Goal: Task Accomplishment & Management: Manage account settings

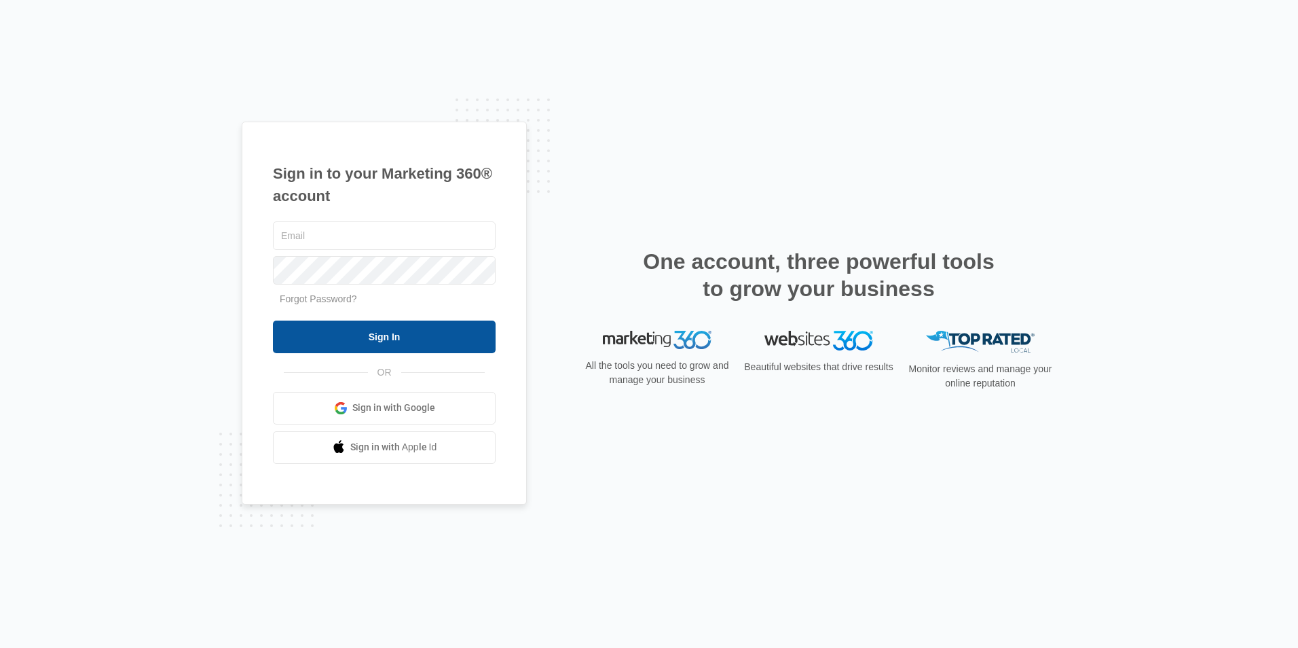
type input "[EMAIL_ADDRESS][DOMAIN_NAME]"
click at [401, 336] on input "Sign In" at bounding box center [384, 336] width 223 height 33
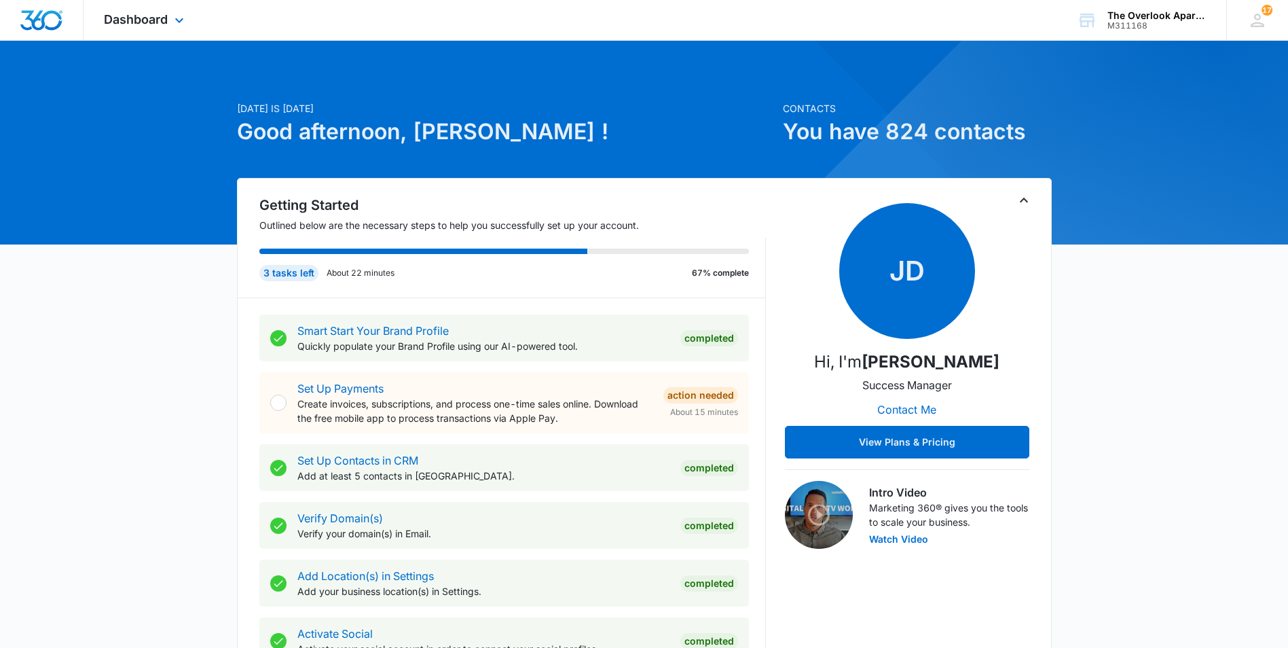
click at [151, 9] on div "Dashboard Apps Reputation Websites Forms CRM Email Social Content Ads Intellige…" at bounding box center [146, 20] width 124 height 40
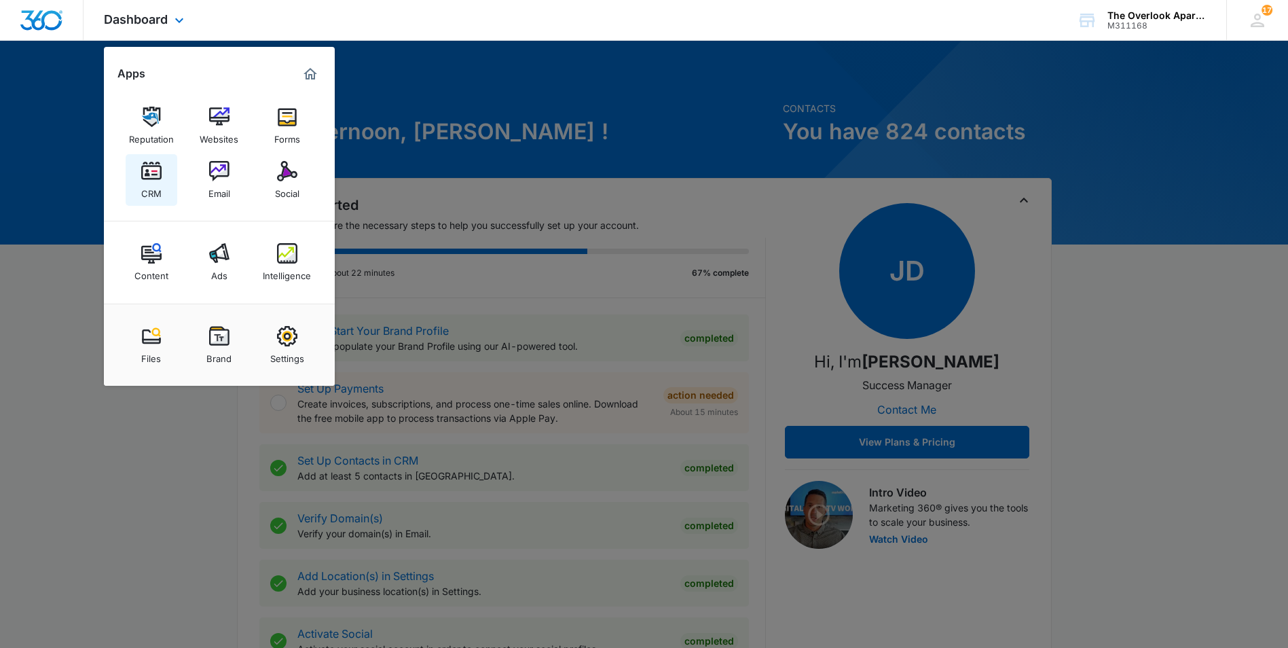
click at [153, 179] on img at bounding box center [151, 171] width 20 height 20
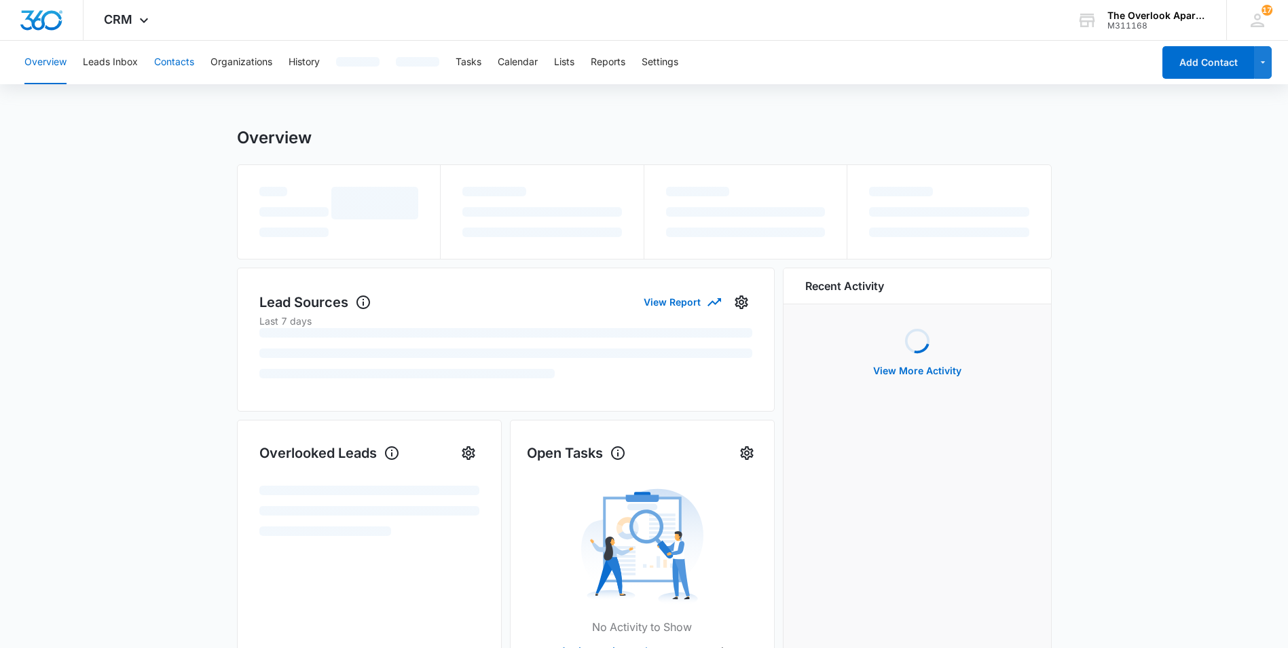
click at [180, 67] on button "Contacts" at bounding box center [174, 62] width 40 height 43
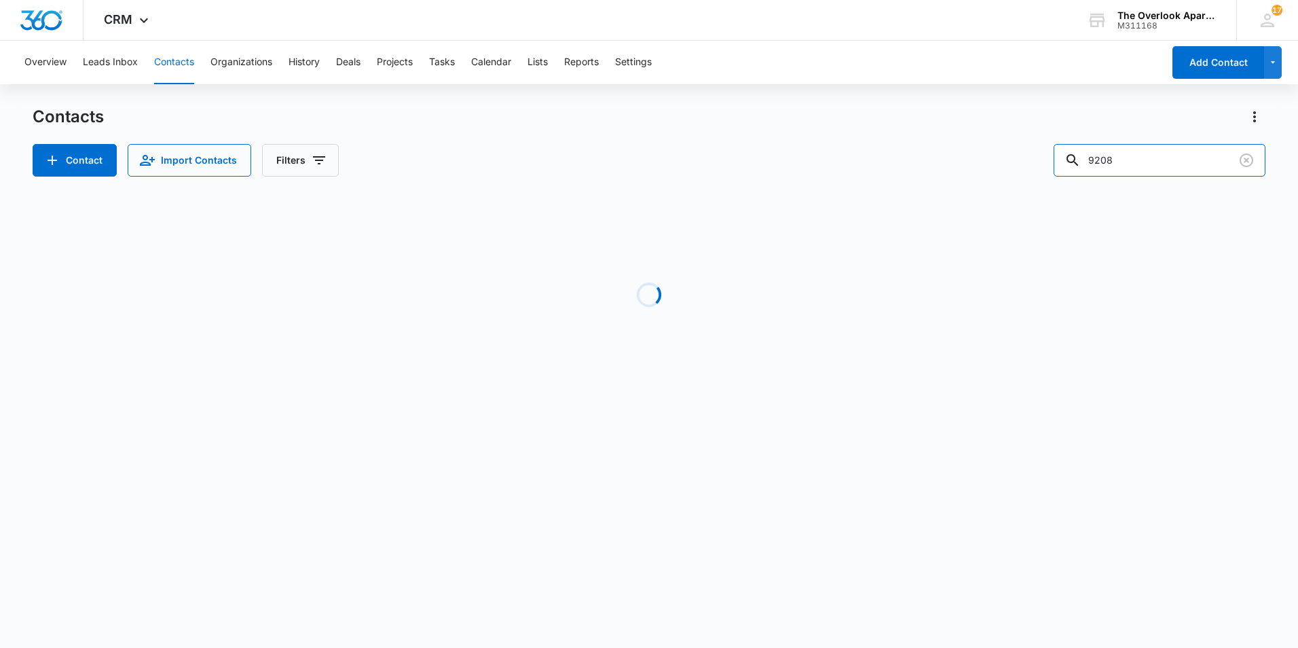
drag, startPoint x: 1187, startPoint y: 167, endPoint x: 847, endPoint y: 160, distance: 340.2
click at [847, 160] on div "Contact Import Contacts Filters 9208" at bounding box center [649, 160] width 1233 height 33
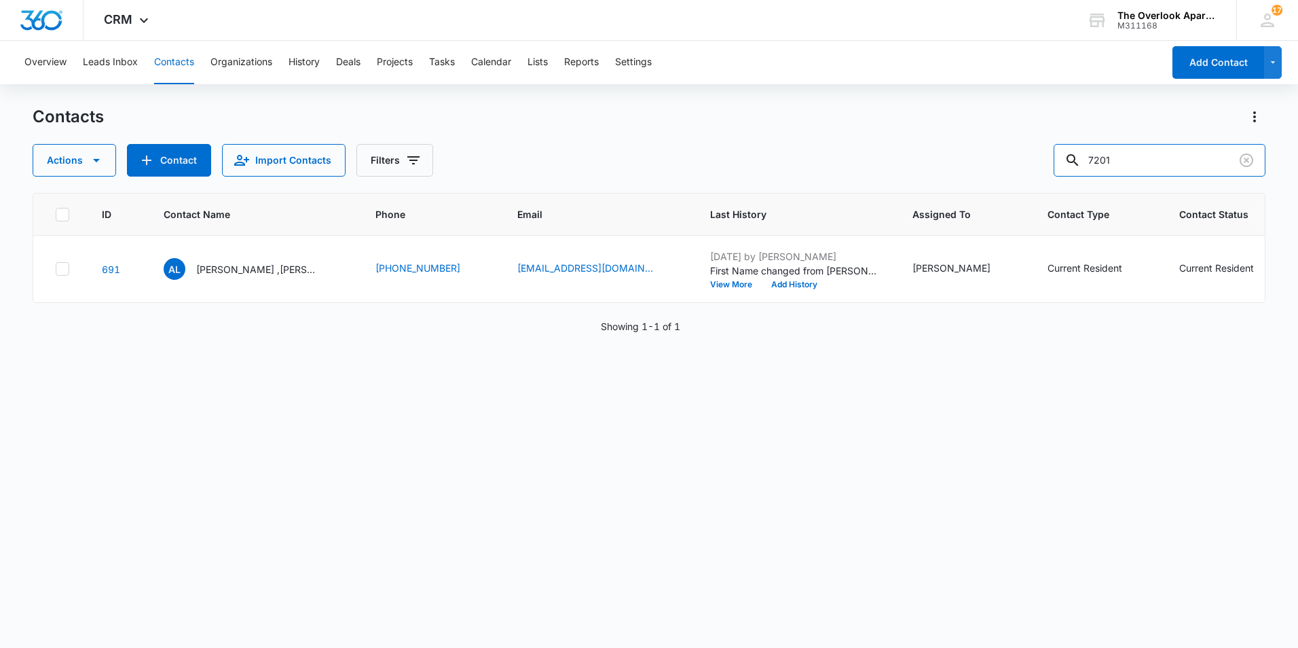
type input "7201"
click at [257, 266] on p "[PERSON_NAME] & [PERSON_NAME] [PERSON_NAME]" at bounding box center [257, 269] width 122 height 14
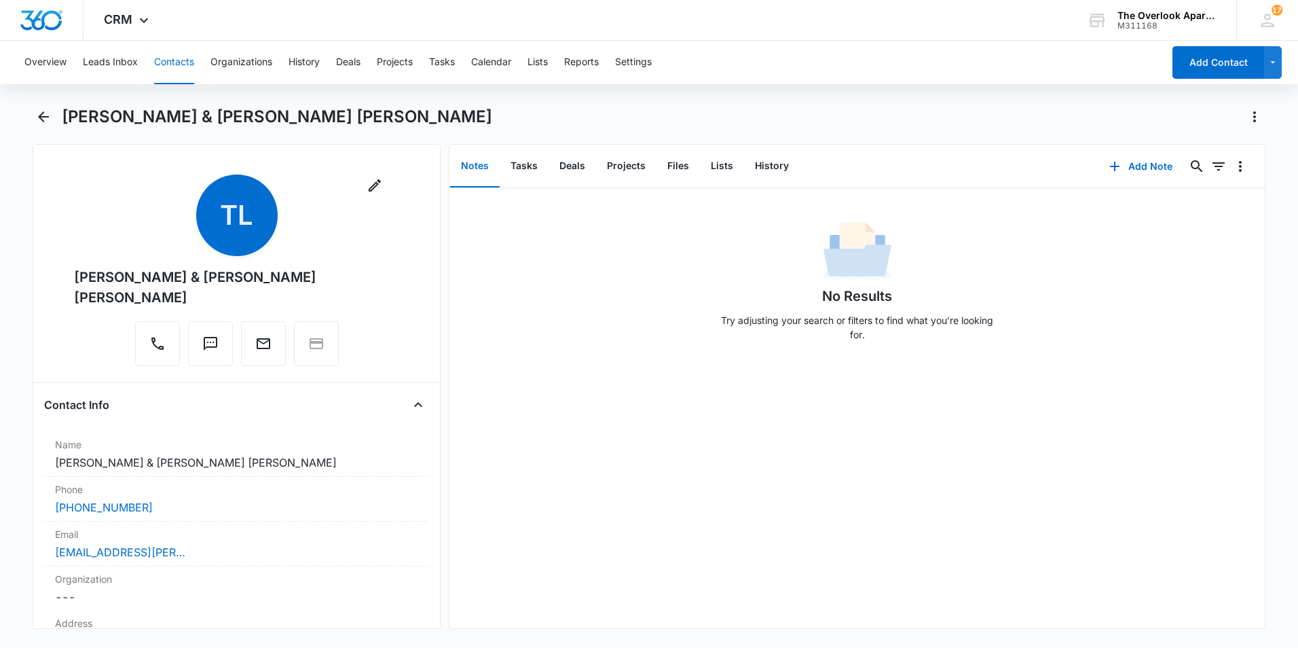
drag, startPoint x: 54, startPoint y: 131, endPoint x: 39, endPoint y: 128, distance: 15.3
click at [51, 130] on div "[PERSON_NAME] & [PERSON_NAME] [PERSON_NAME]" at bounding box center [649, 125] width 1233 height 38
click at [39, 128] on div "[PERSON_NAME] & [PERSON_NAME] [PERSON_NAME]" at bounding box center [649, 125] width 1233 height 38
click at [43, 118] on icon "Back" at bounding box center [43, 117] width 16 height 16
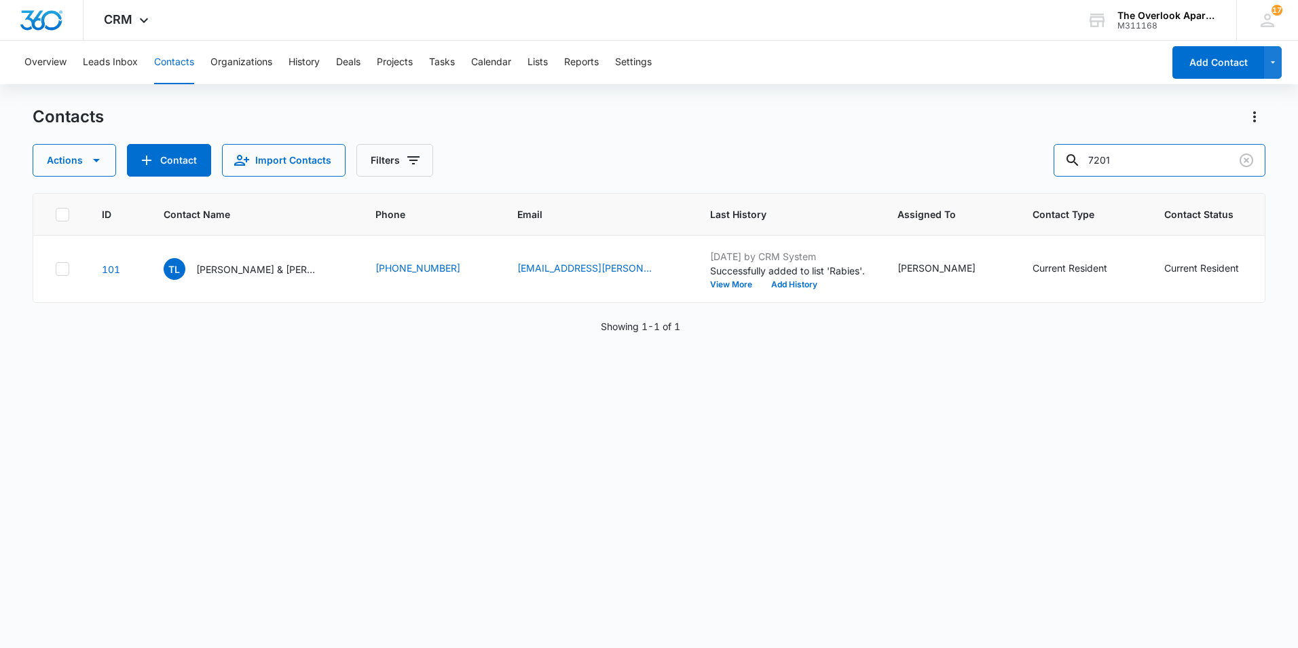
drag, startPoint x: 1159, startPoint y: 150, endPoint x: 917, endPoint y: 161, distance: 241.9
click at [959, 161] on div "Actions Contact Import Contacts Filters 7201" at bounding box center [649, 160] width 1233 height 33
type input "3304"
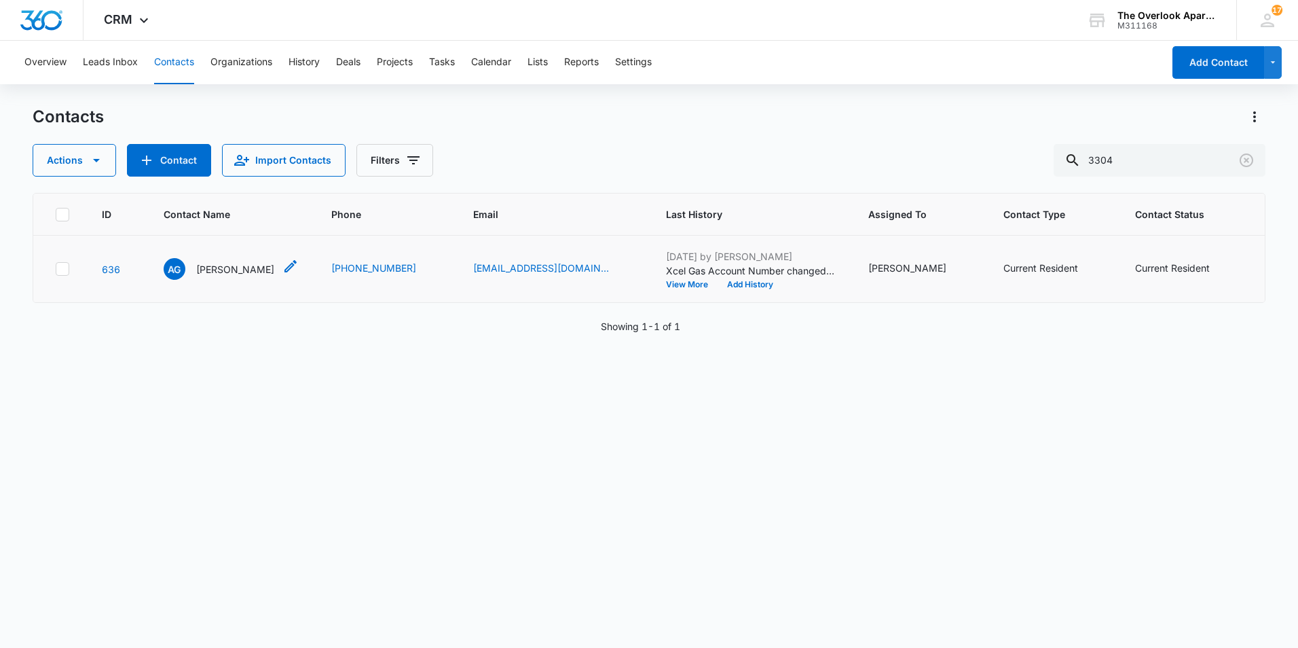
click at [216, 280] on div "AG [PERSON_NAME]" at bounding box center [219, 269] width 111 height 22
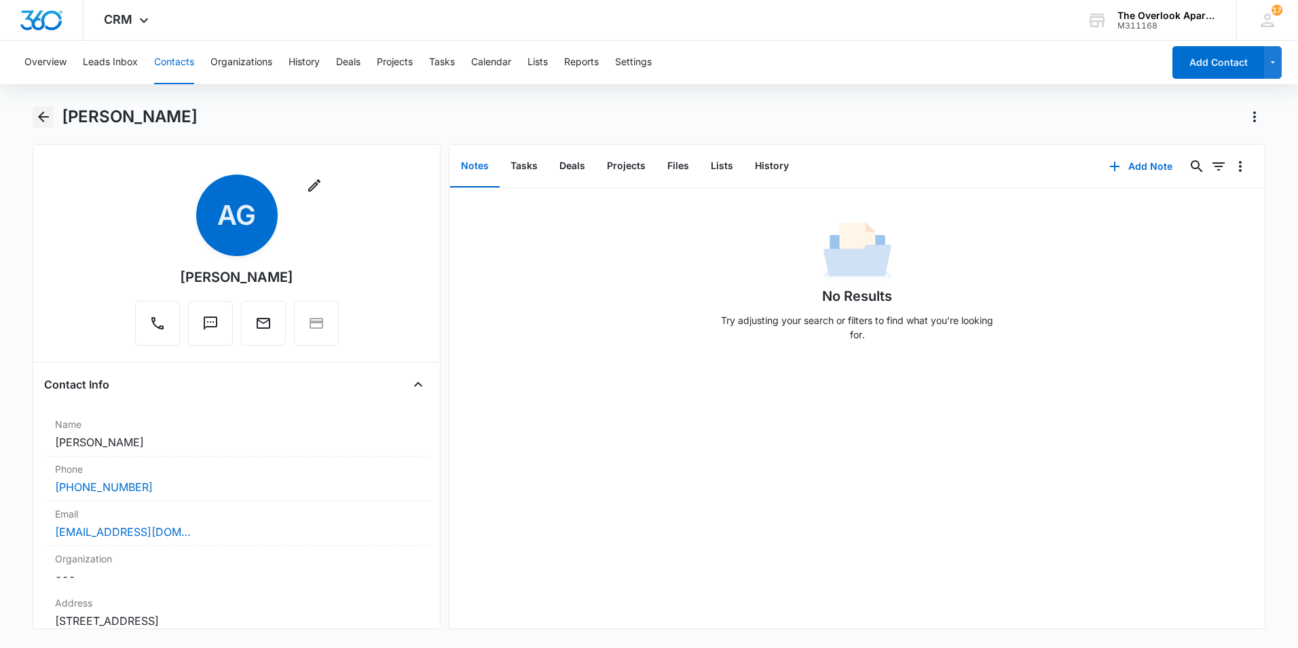
click at [39, 114] on icon "Back" at bounding box center [43, 117] width 16 height 16
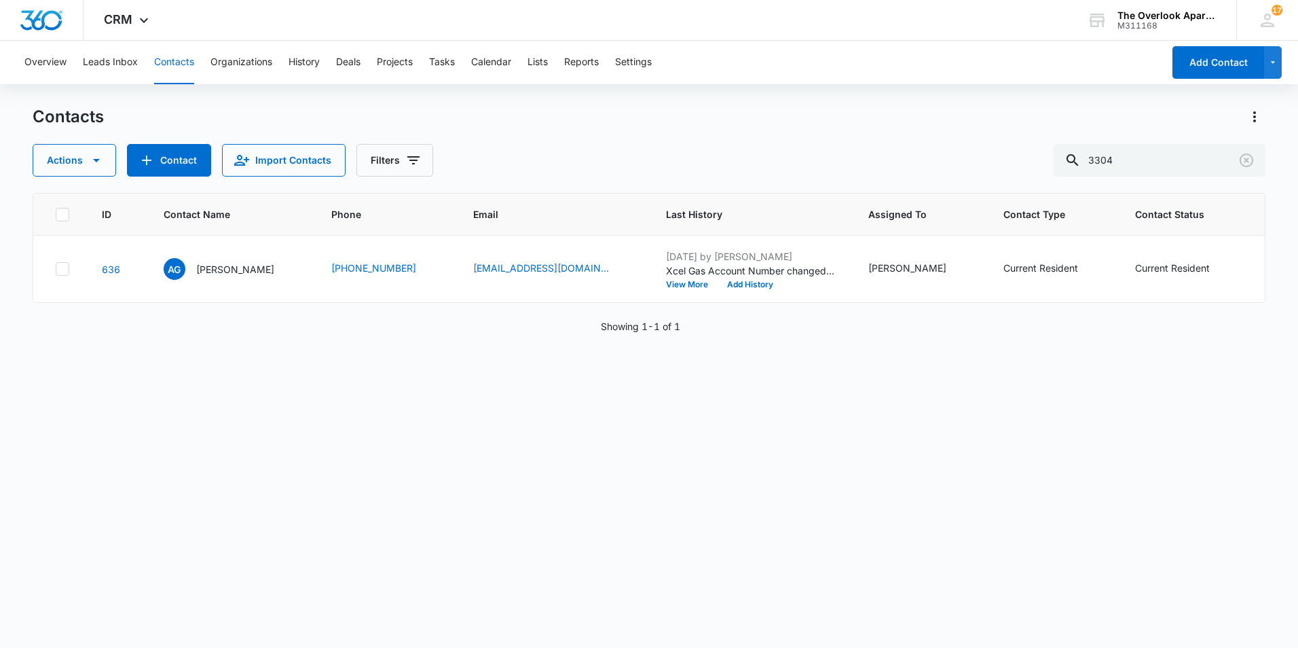
drag, startPoint x: 1051, startPoint y: 468, endPoint x: 1053, endPoint y: 494, distance: 25.9
